Goal: Task Accomplishment & Management: Manage account settings

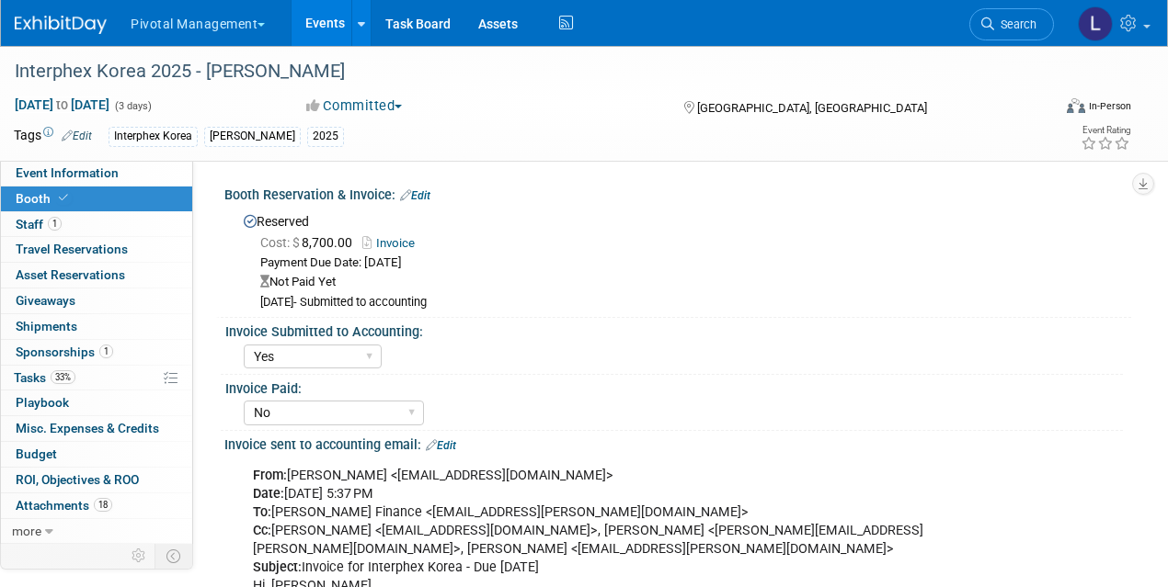
select select "Yes"
select select "No"
select select "Yes"
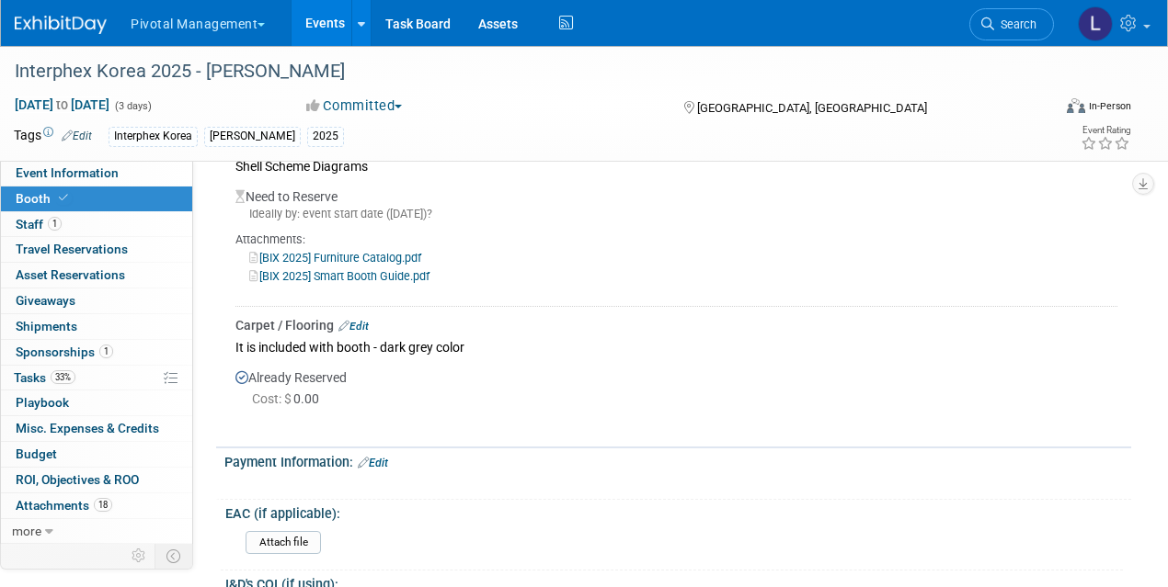
scroll to position [1882, 0]
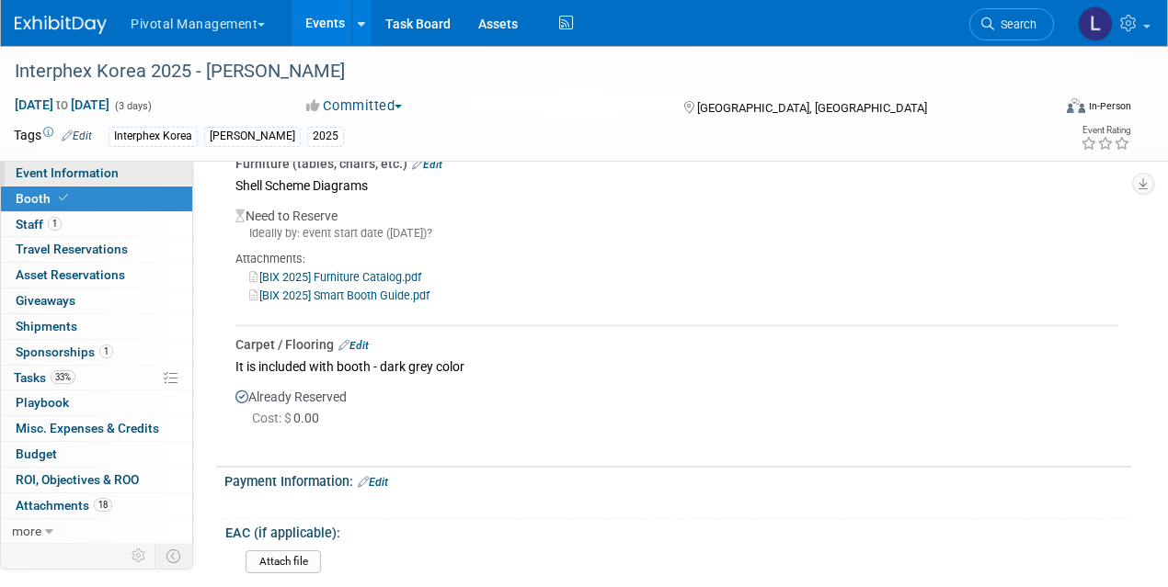
click at [108, 174] on span "Event Information" at bounding box center [67, 172] width 103 height 15
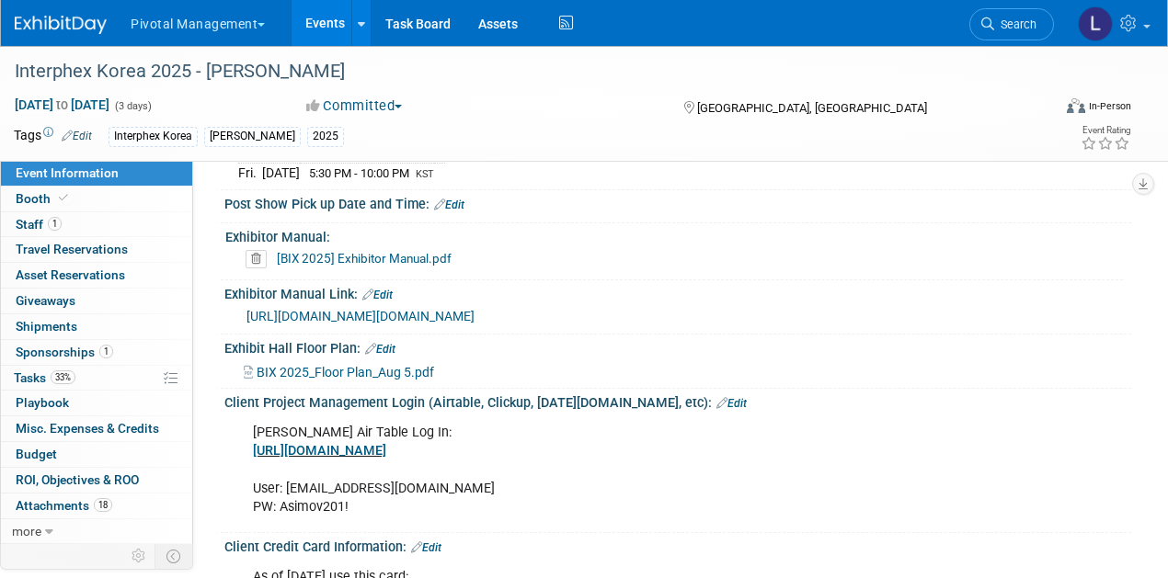
scroll to position [2377, 0]
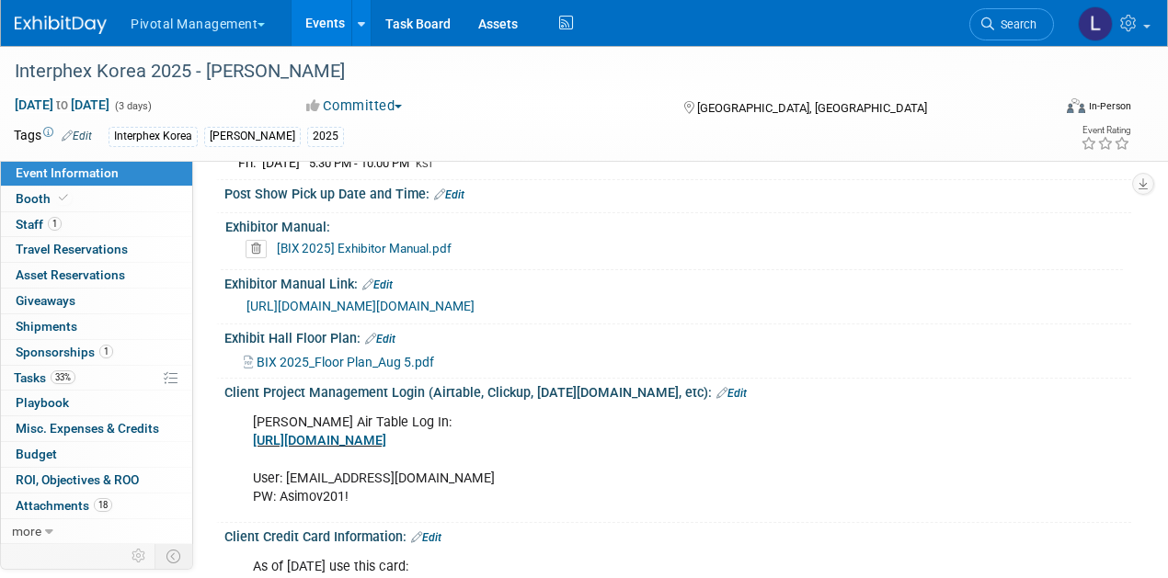
click at [332, 439] on link "[URL][DOMAIN_NAME]" at bounding box center [319, 441] width 133 height 16
click at [81, 199] on link "Booth" at bounding box center [96, 199] width 191 height 25
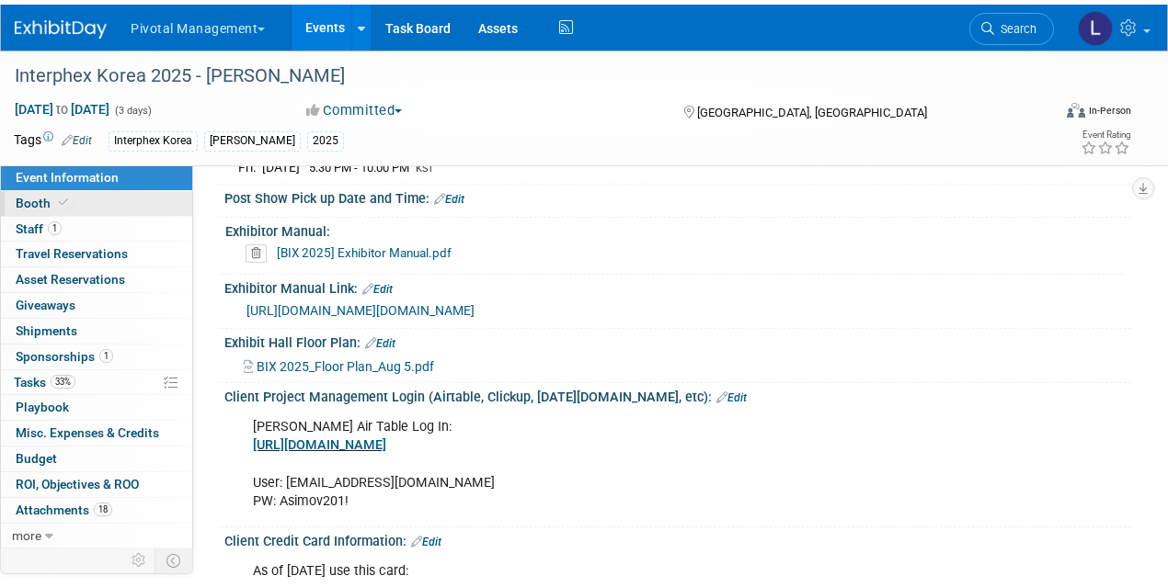
scroll to position [0, 0]
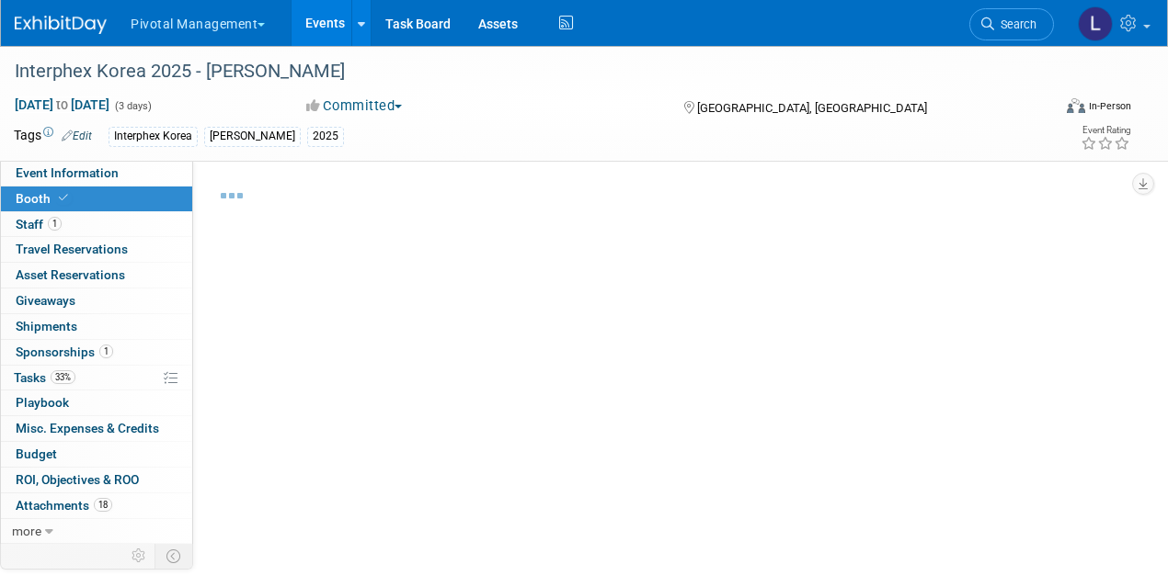
select select "Yes"
select select "No"
select select "Yes"
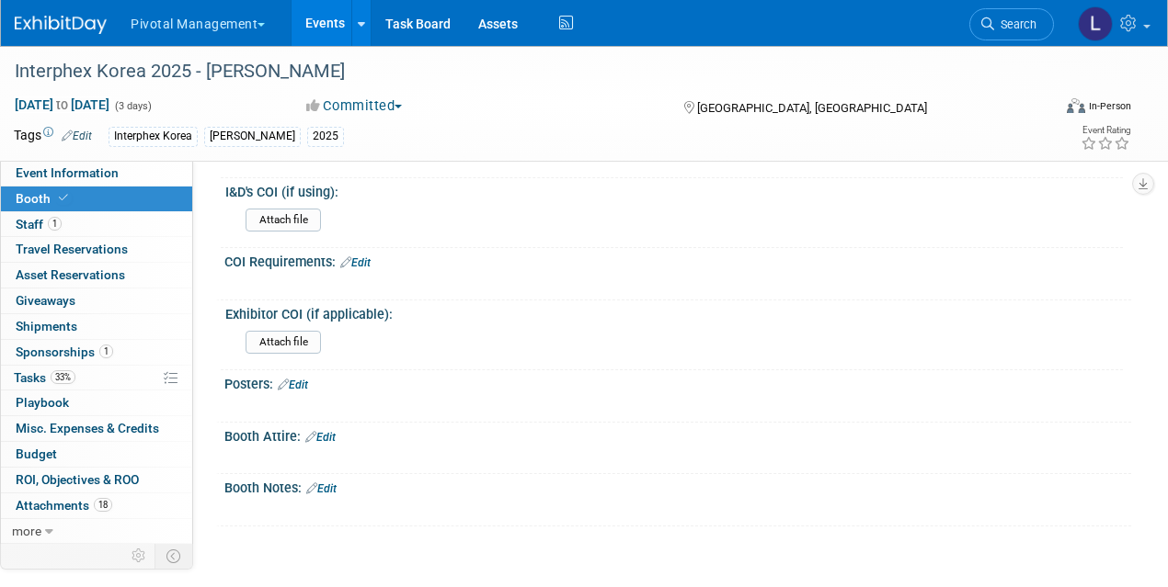
scroll to position [2421, 0]
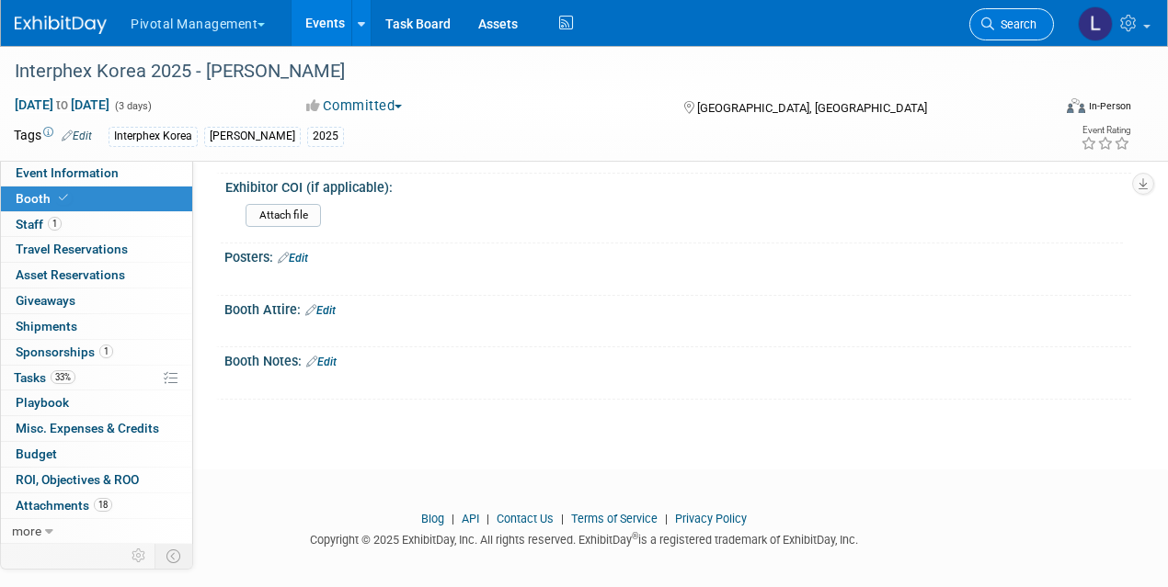
click at [999, 24] on span "Search" at bounding box center [1015, 24] width 42 height 14
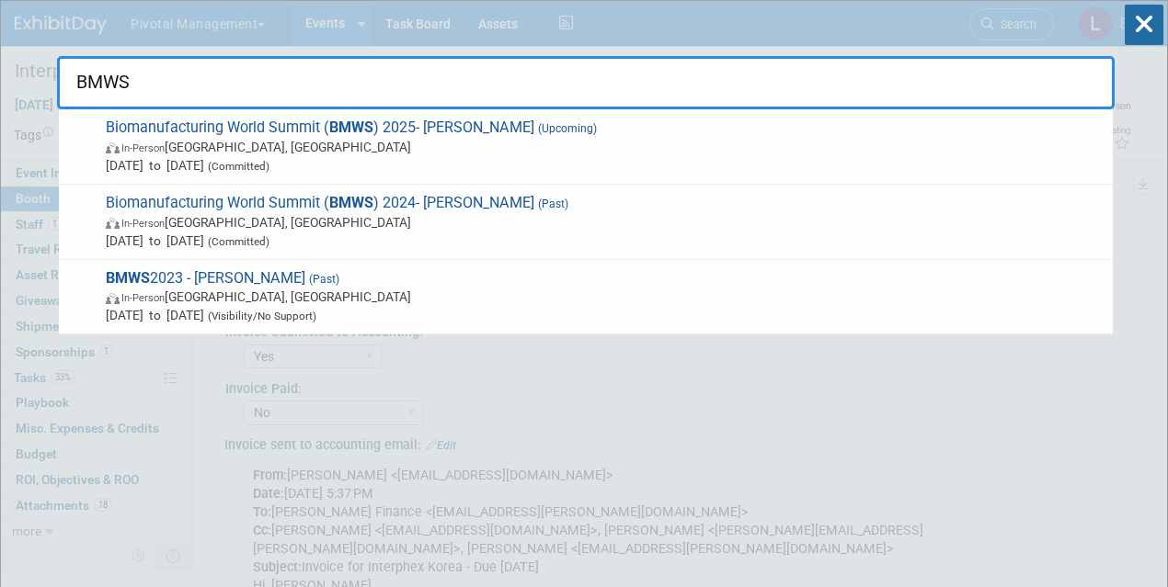
type input "BMWS"
click at [293, 156] on span "Nov 10, 2025 to Nov 12, 2025 (Committed)" at bounding box center [604, 165] width 997 height 18
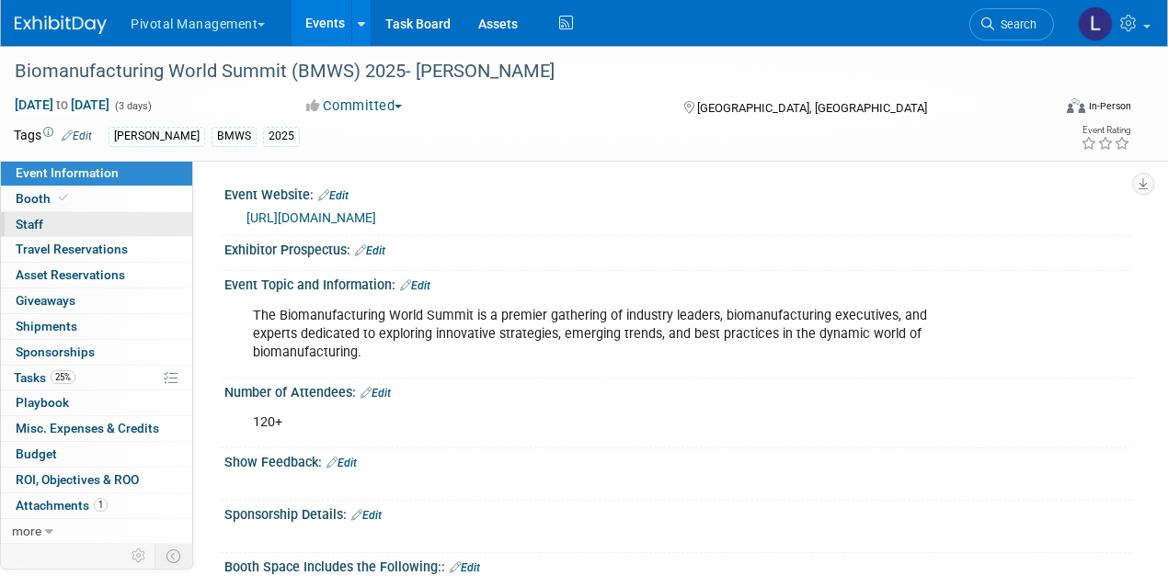
click at [24, 212] on link "0 Staff 0" at bounding box center [96, 224] width 191 height 25
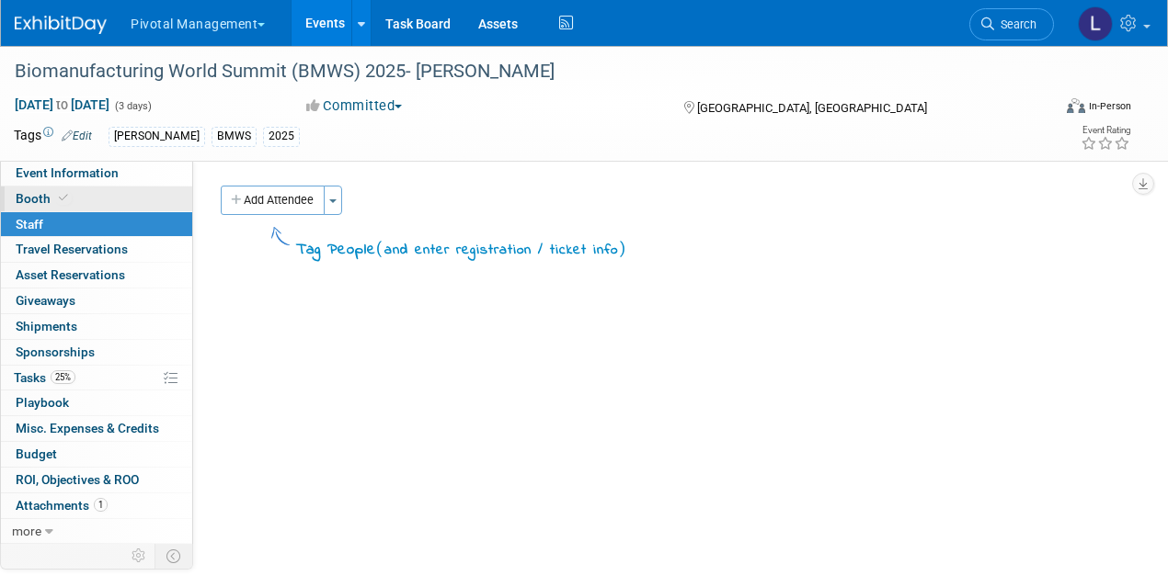
click at [25, 200] on span "Booth" at bounding box center [44, 198] width 56 height 15
select select "Yes"
select select "Submitted to Accounting"
select select "Yes"
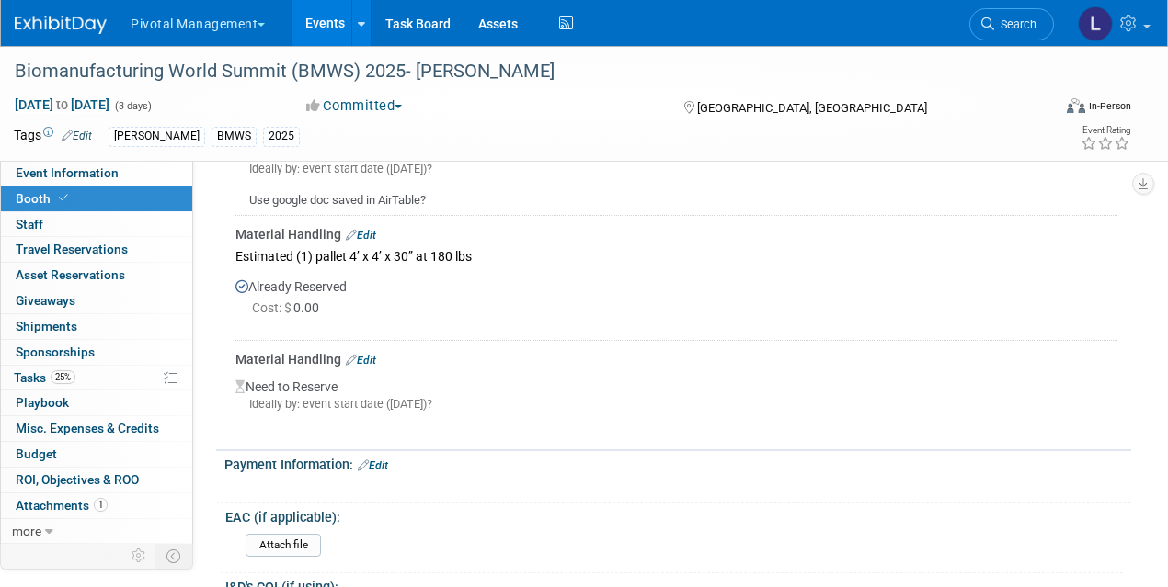
scroll to position [2764, 0]
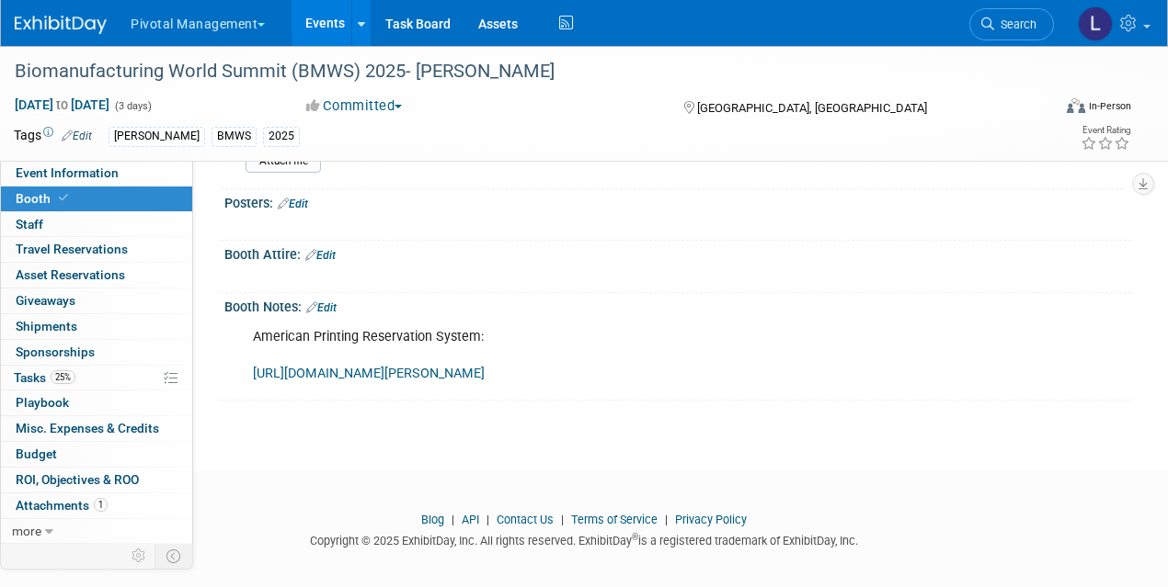
click at [333, 302] on link "Edit" at bounding box center [321, 308] width 30 height 13
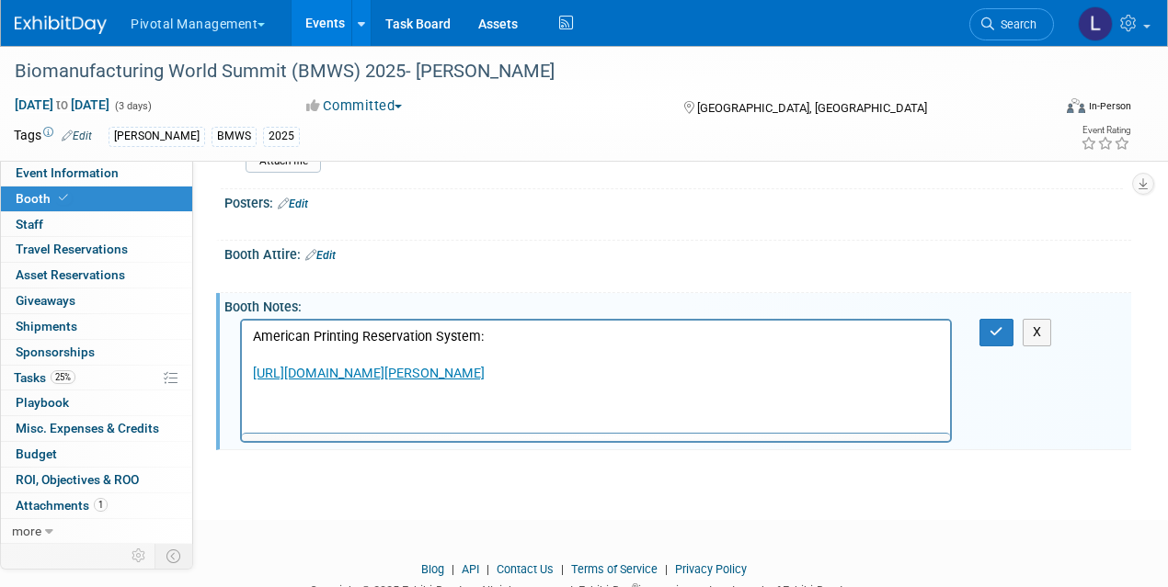
scroll to position [0, 0]
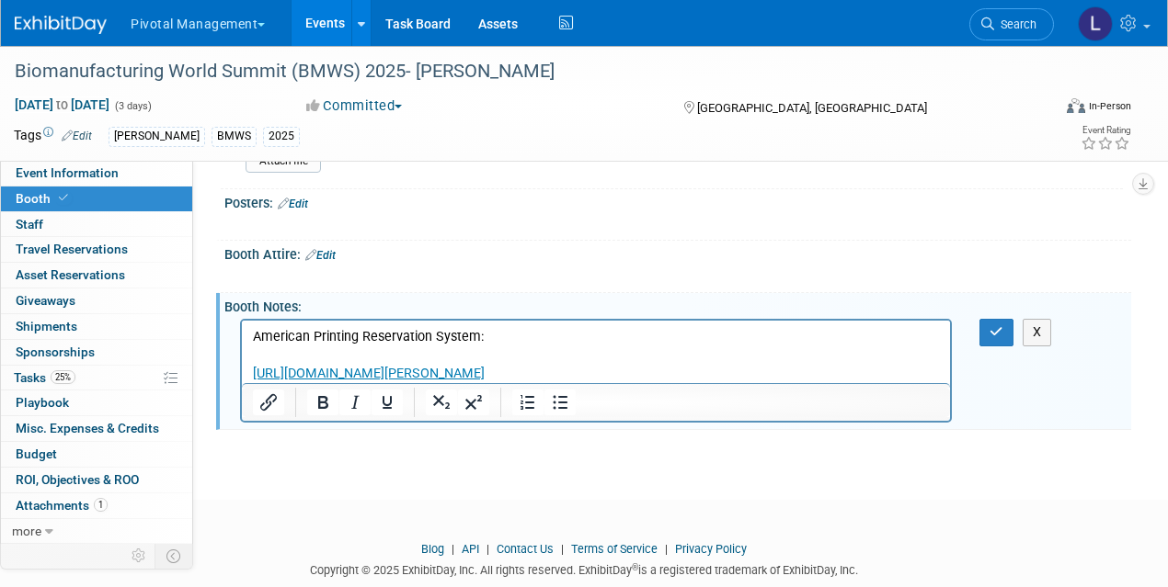
click at [294, 353] on p "American Printing Reservation System: [URL][DOMAIN_NAME][PERSON_NAME]" at bounding box center [596, 355] width 687 height 55
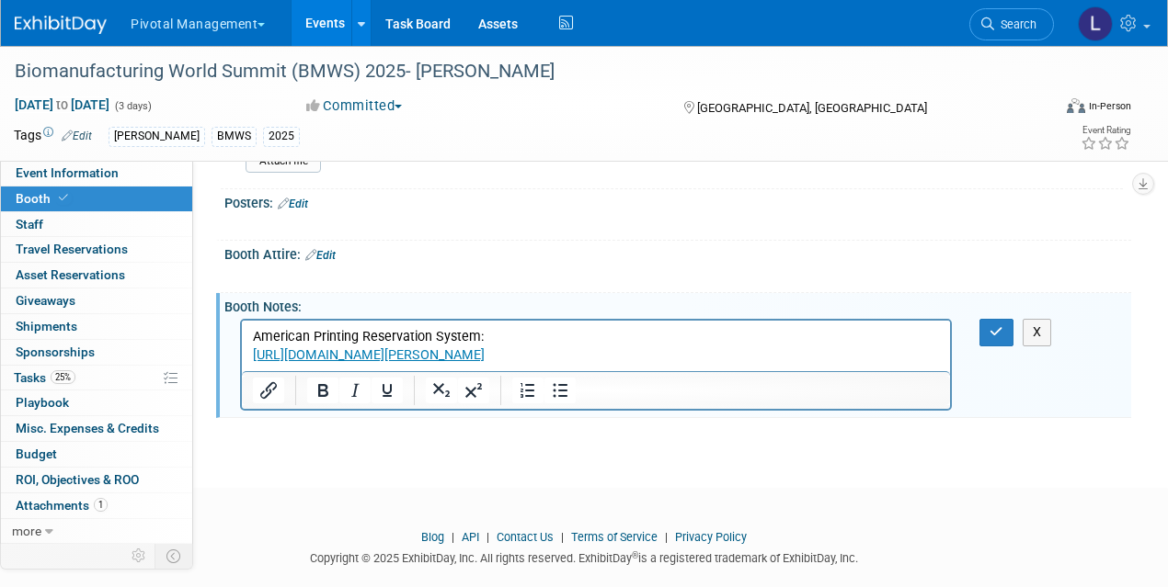
drag, startPoint x: 555, startPoint y: 353, endPoint x: 239, endPoint y: 323, distance: 317.7
click at [242, 323] on html "American Printing Reservation System: [URL][DOMAIN_NAME][PERSON_NAME]﻿" at bounding box center [596, 343] width 708 height 44
copy p "American Printing Reservation System: [URL][DOMAIN_NAME][PERSON_NAME]﻿"
click at [982, 323] on button "button" at bounding box center [996, 332] width 34 height 27
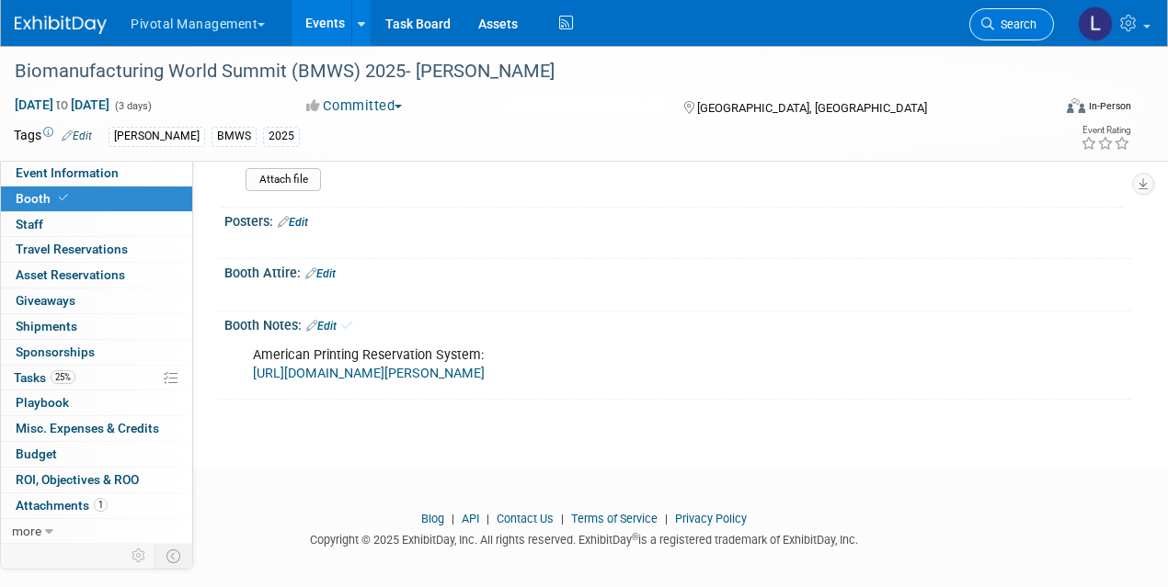
click at [1009, 28] on span "Search" at bounding box center [1015, 24] width 42 height 14
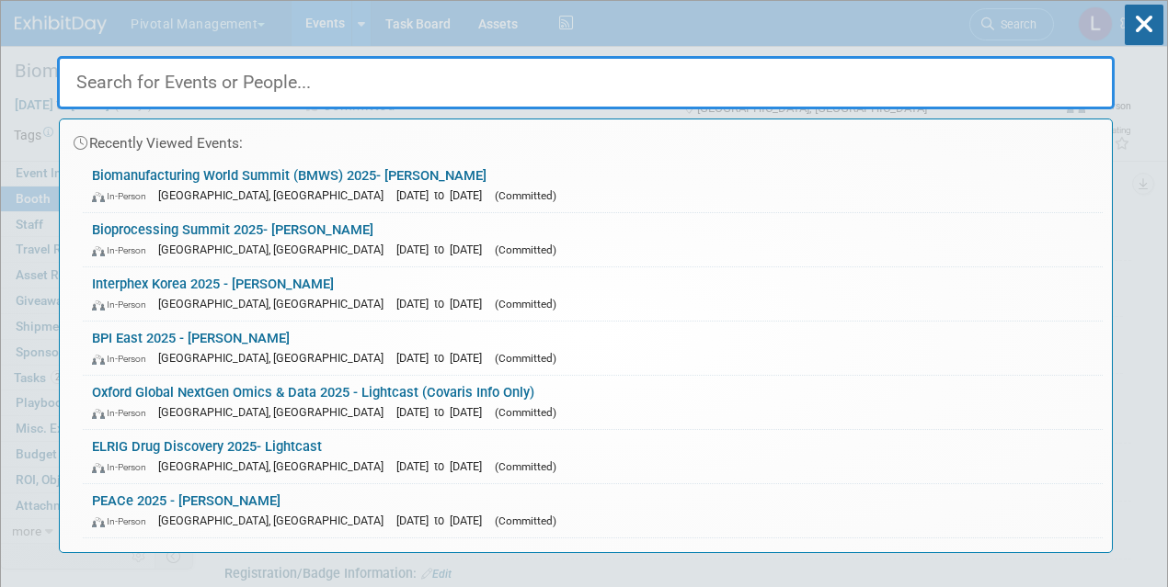
click at [259, 286] on link "Interphex Korea 2025 - [PERSON_NAME] In-Person [GEOGRAPHIC_DATA], [GEOGRAPHIC_D…" at bounding box center [593, 294] width 1020 height 53
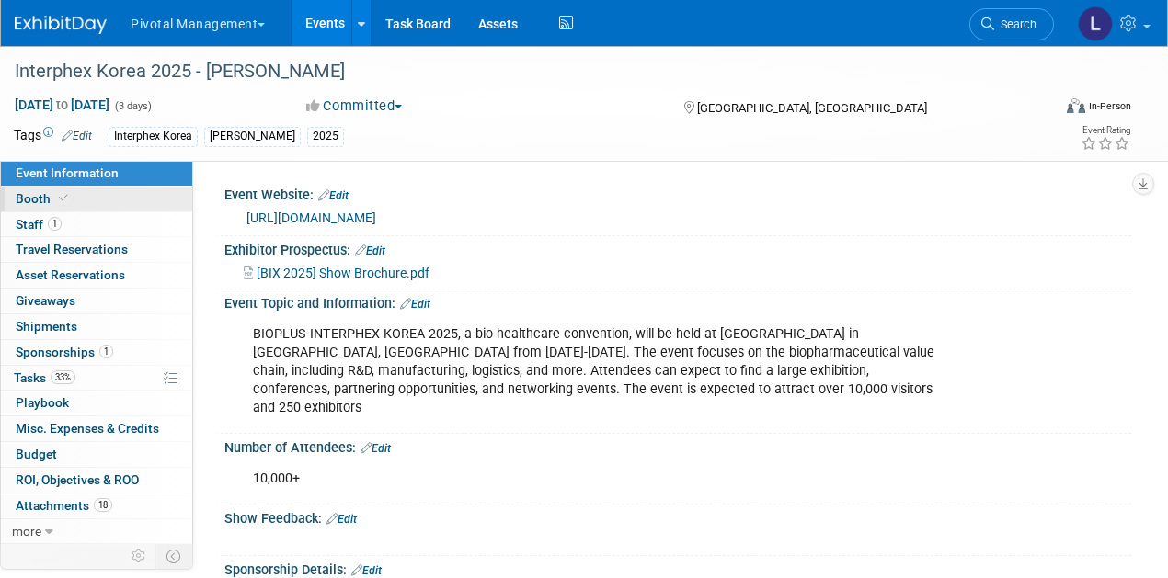
click at [49, 199] on span "Booth" at bounding box center [44, 198] width 56 height 15
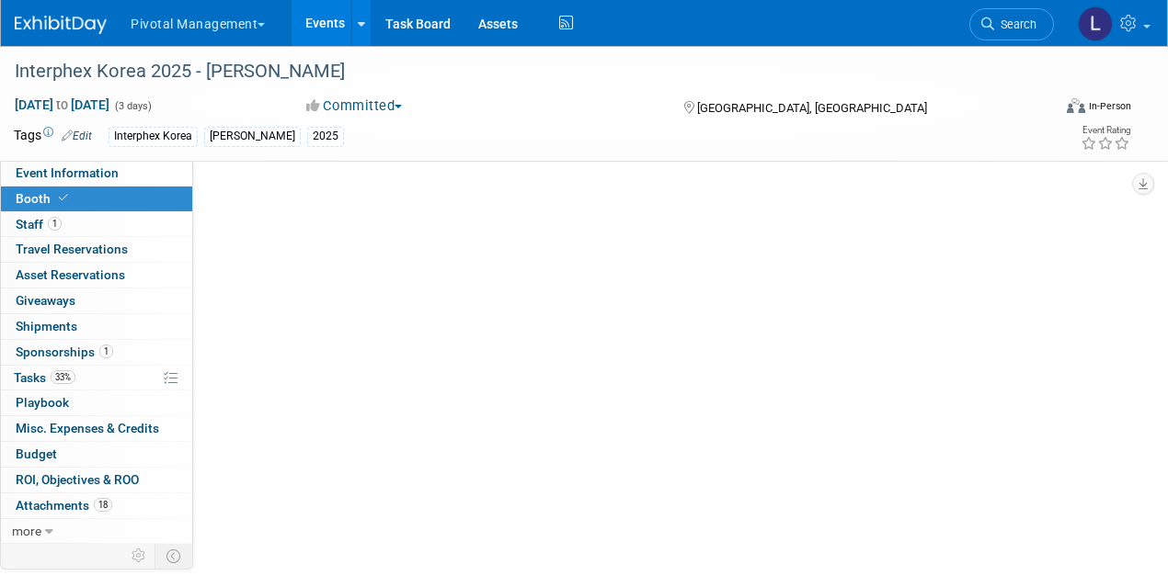
select select "Yes"
select select "No"
select select "Yes"
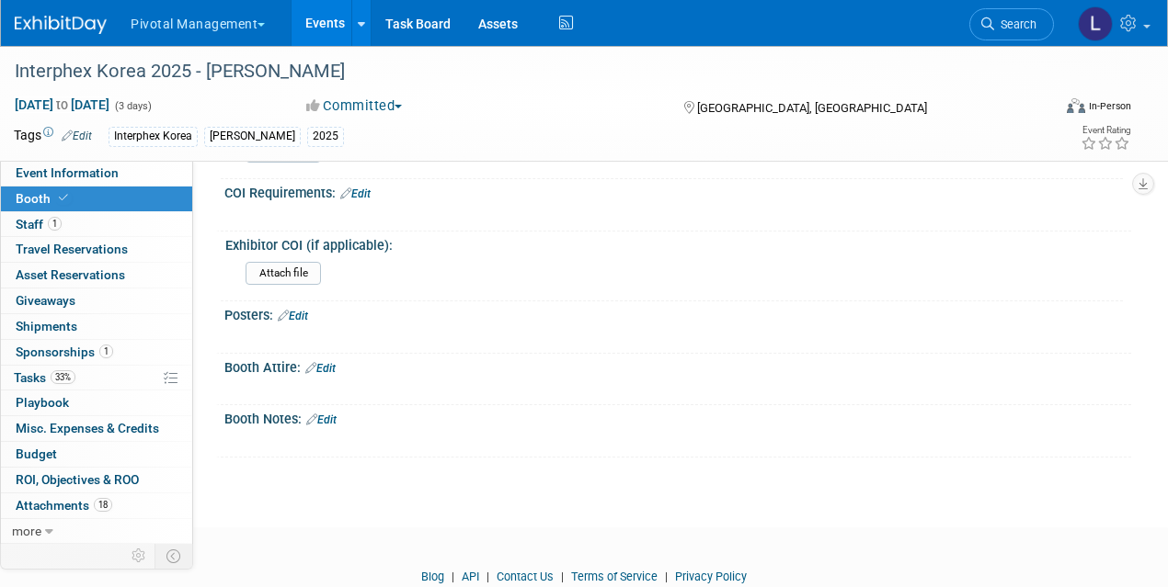
scroll to position [2357, 0]
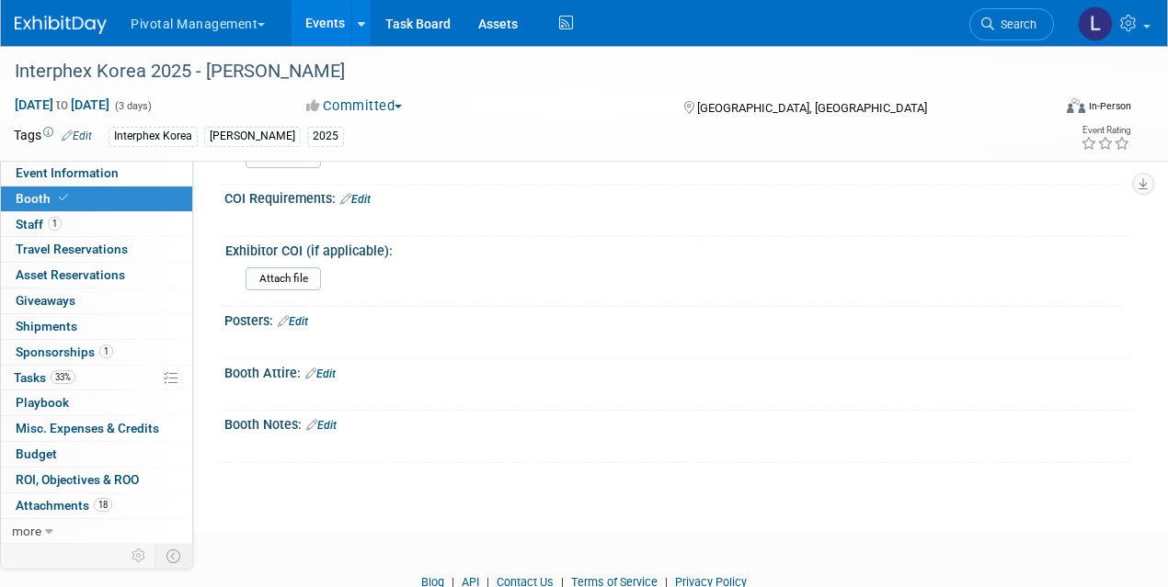
click at [333, 419] on link "Edit" at bounding box center [321, 425] width 30 height 13
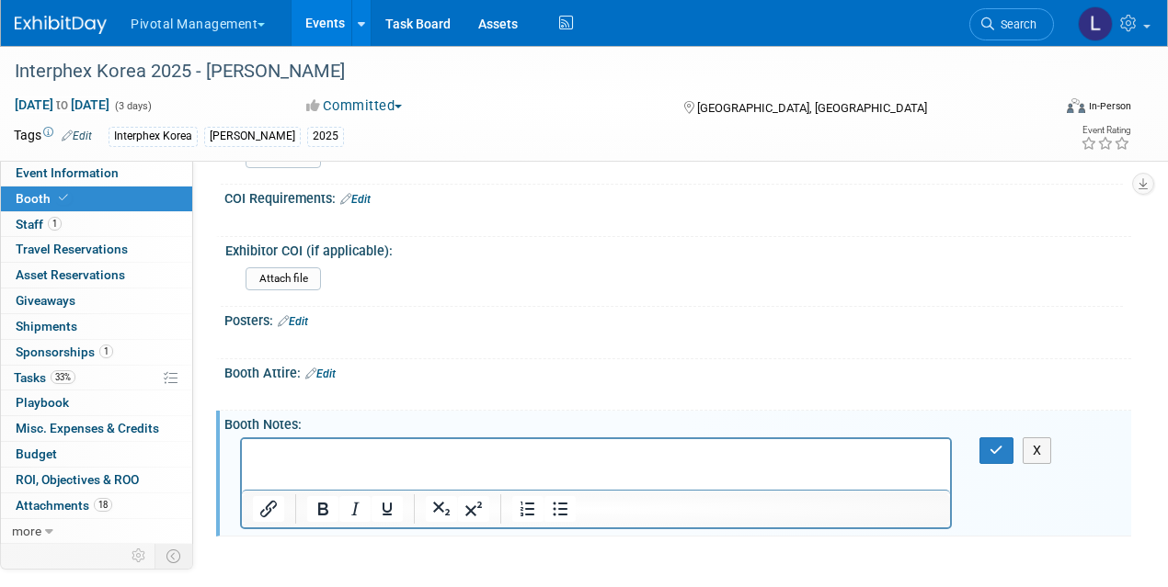
scroll to position [0, 0]
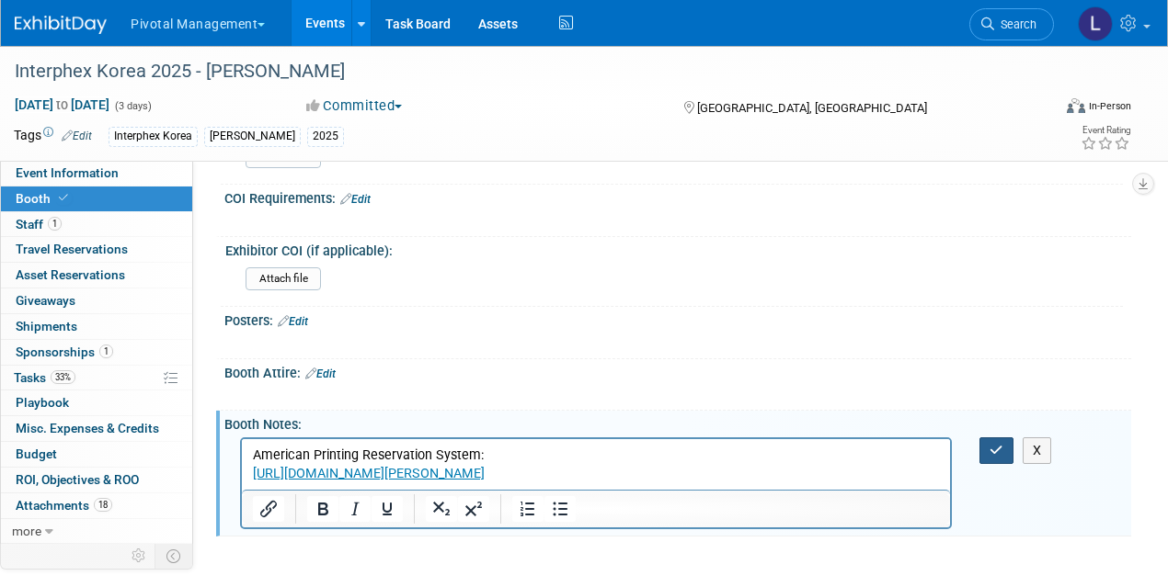
click at [989, 444] on icon "button" at bounding box center [996, 450] width 14 height 13
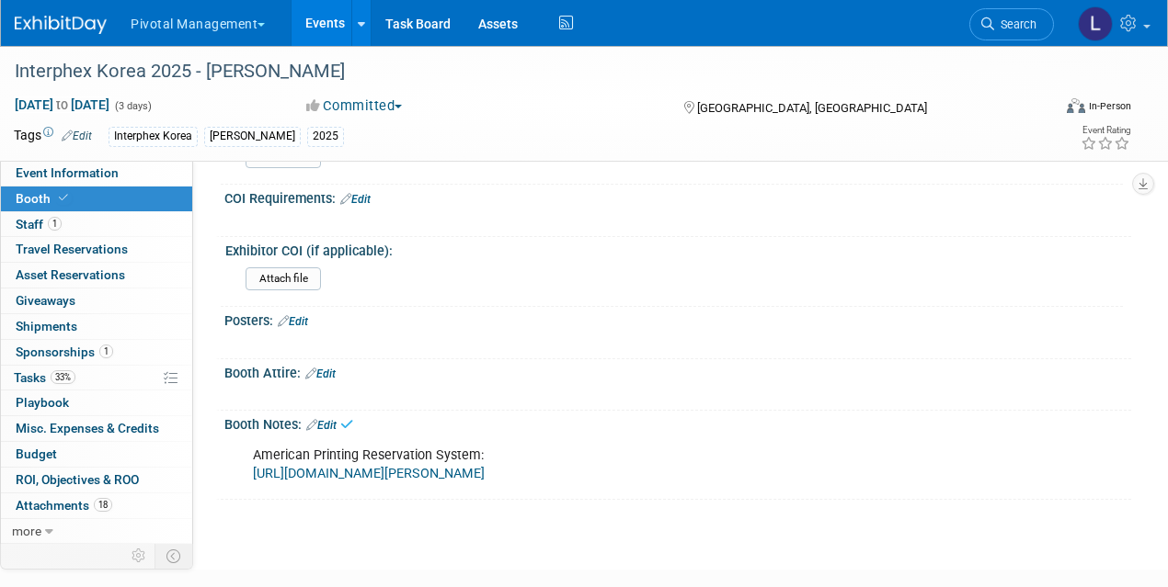
click at [418, 466] on link "[URL][DOMAIN_NAME][PERSON_NAME]" at bounding box center [369, 474] width 232 height 16
